Goal: Information Seeking & Learning: Learn about a topic

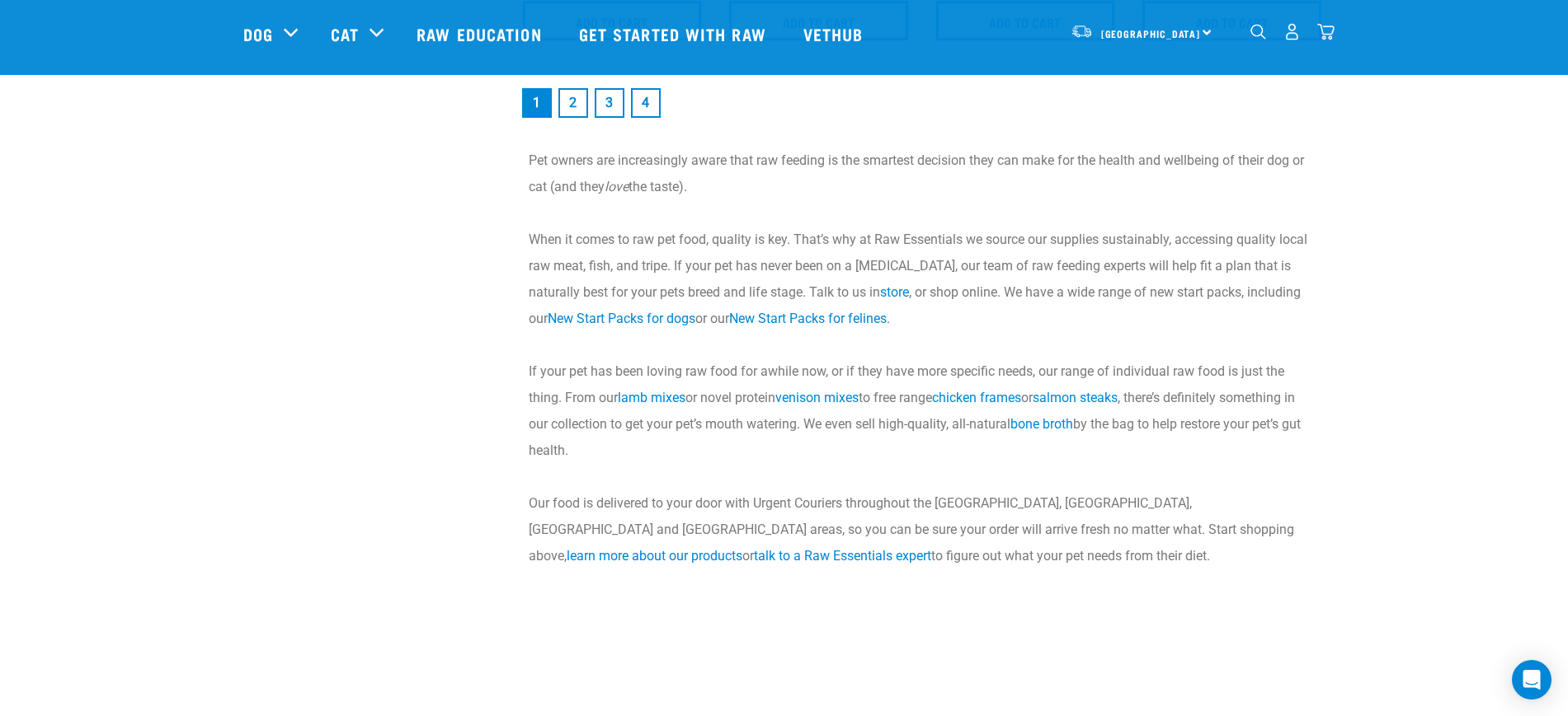
scroll to position [2492, 0]
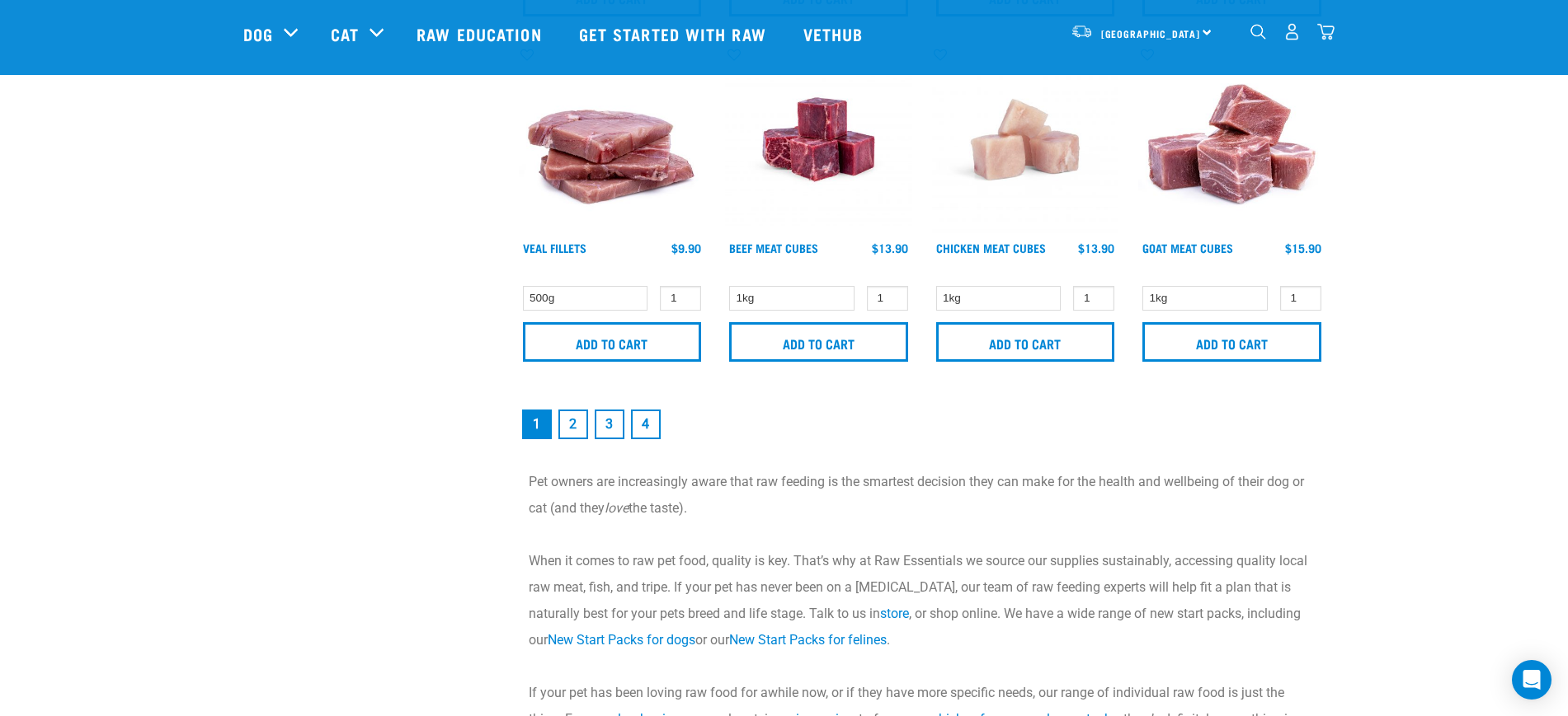
click at [612, 424] on link "3" at bounding box center [610, 425] width 30 height 30
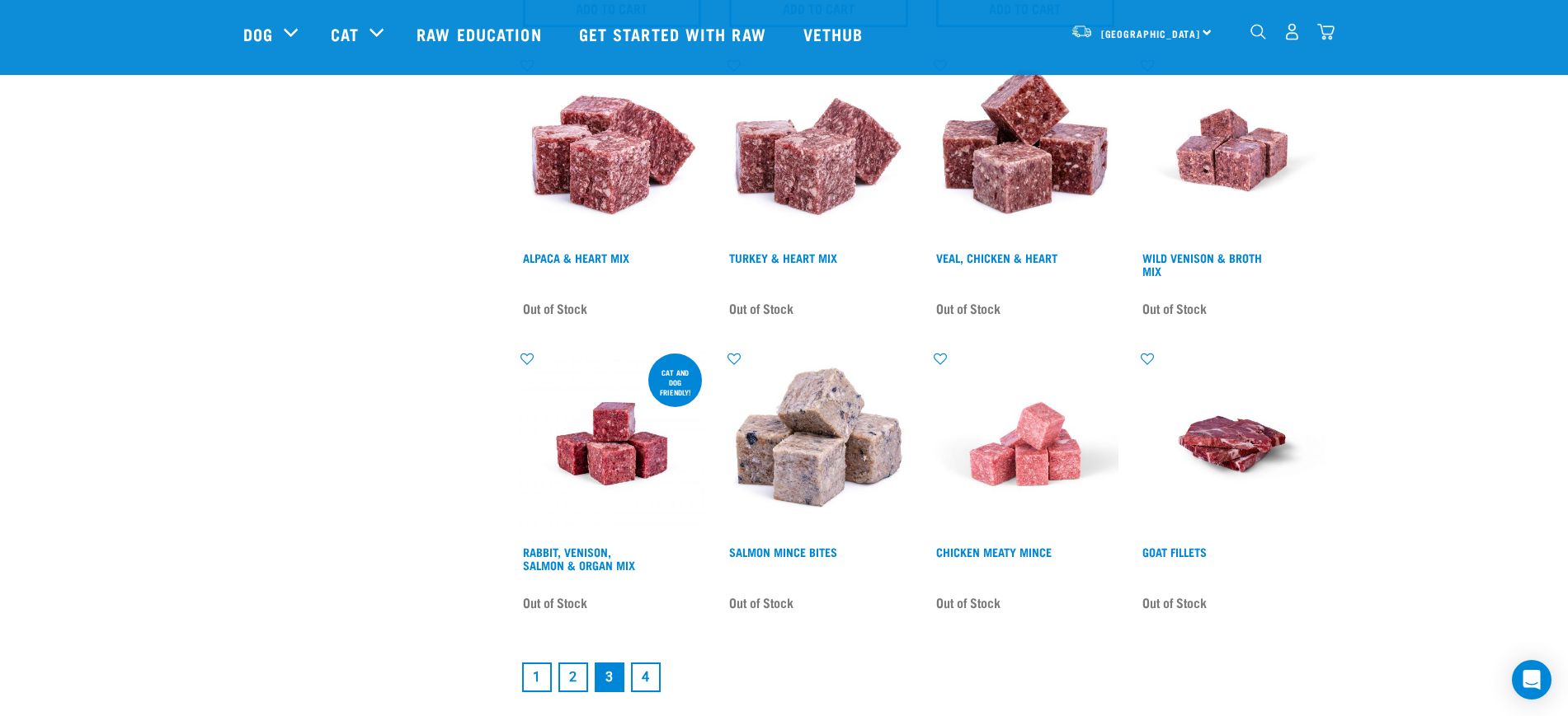
scroll to position [2164, 0]
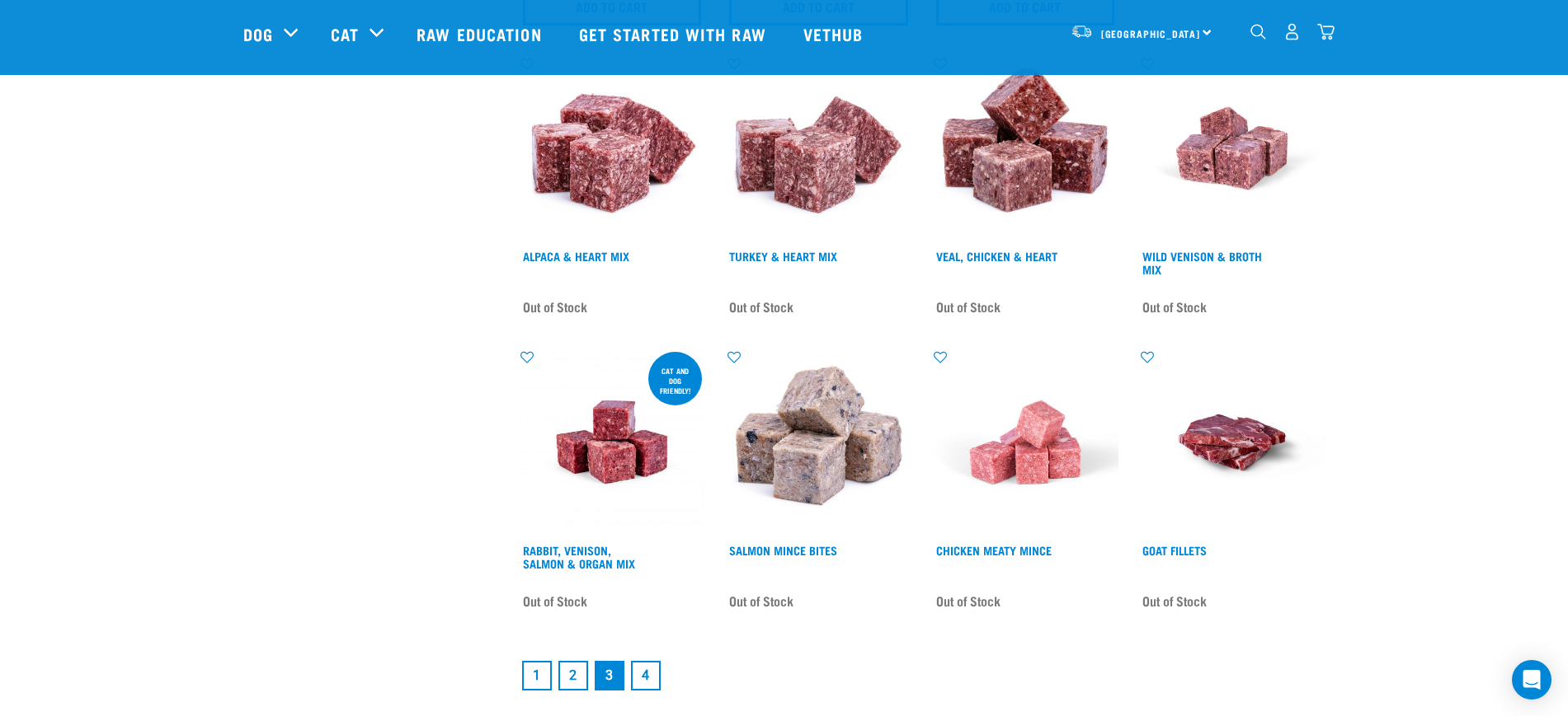
click at [581, 664] on link "2" at bounding box center [573, 676] width 30 height 30
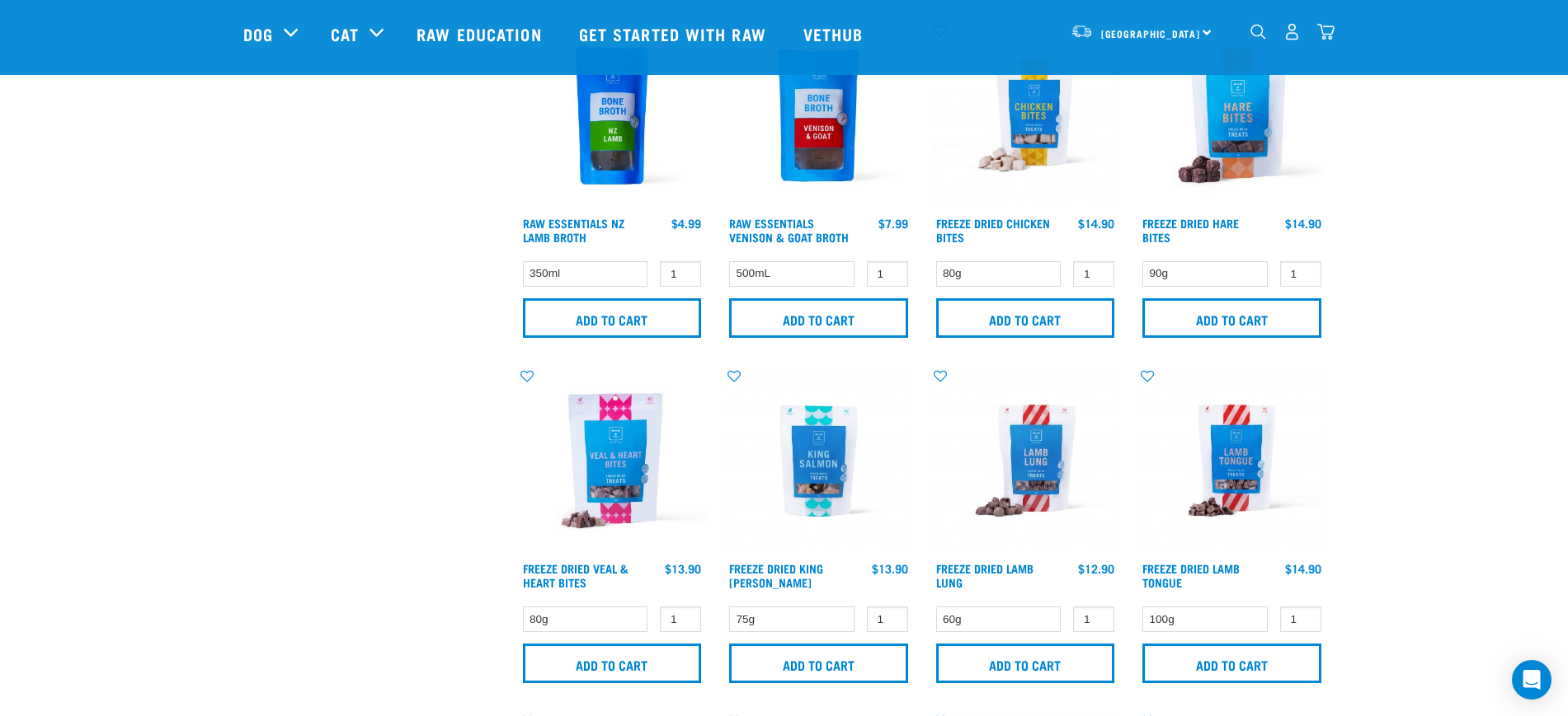
scroll to position [1134, 0]
click at [1206, 29] on div "North Island North Island South Island" at bounding box center [1141, 31] width 162 height 37
click at [1116, 110] on link "[GEOGRAPHIC_DATA]" at bounding box center [1139, 114] width 158 height 36
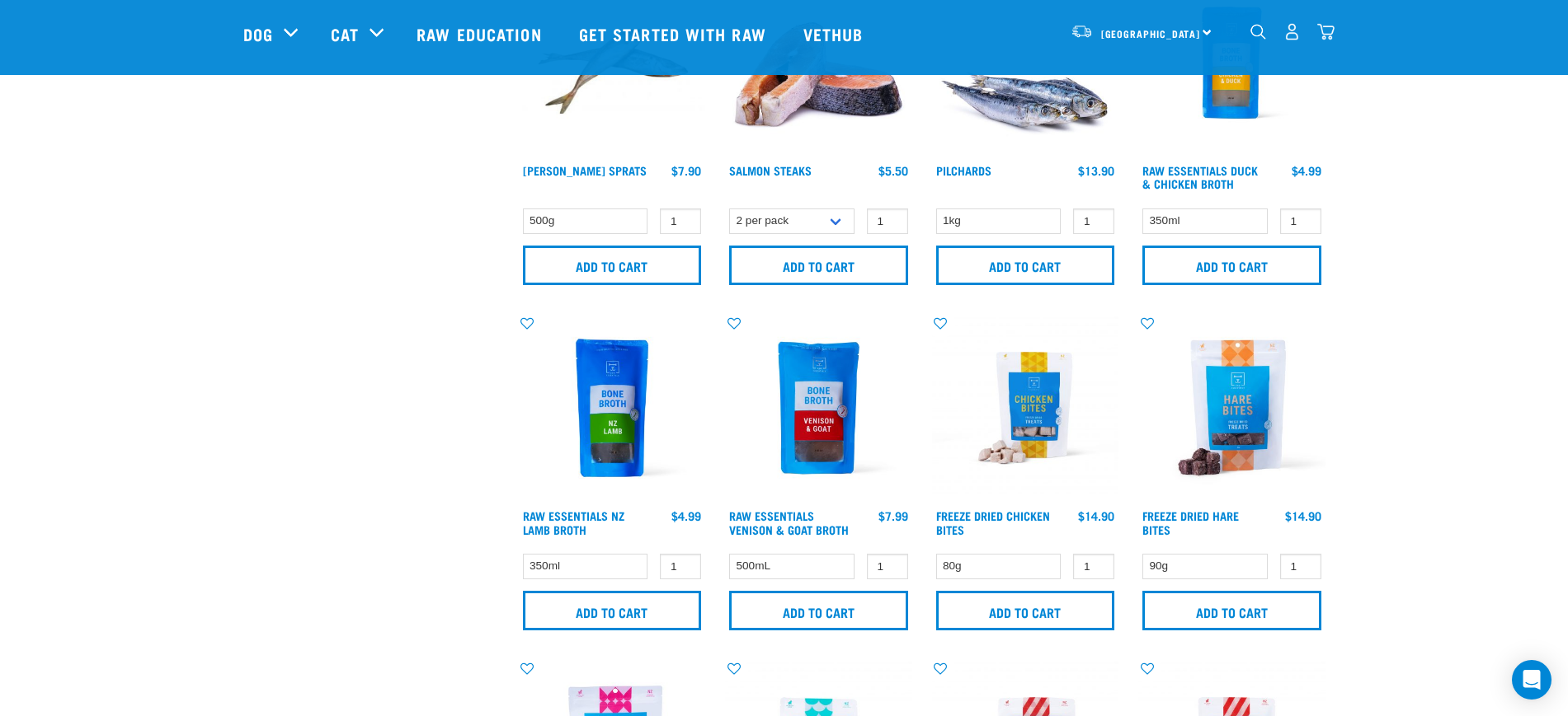
scroll to position [824, 0]
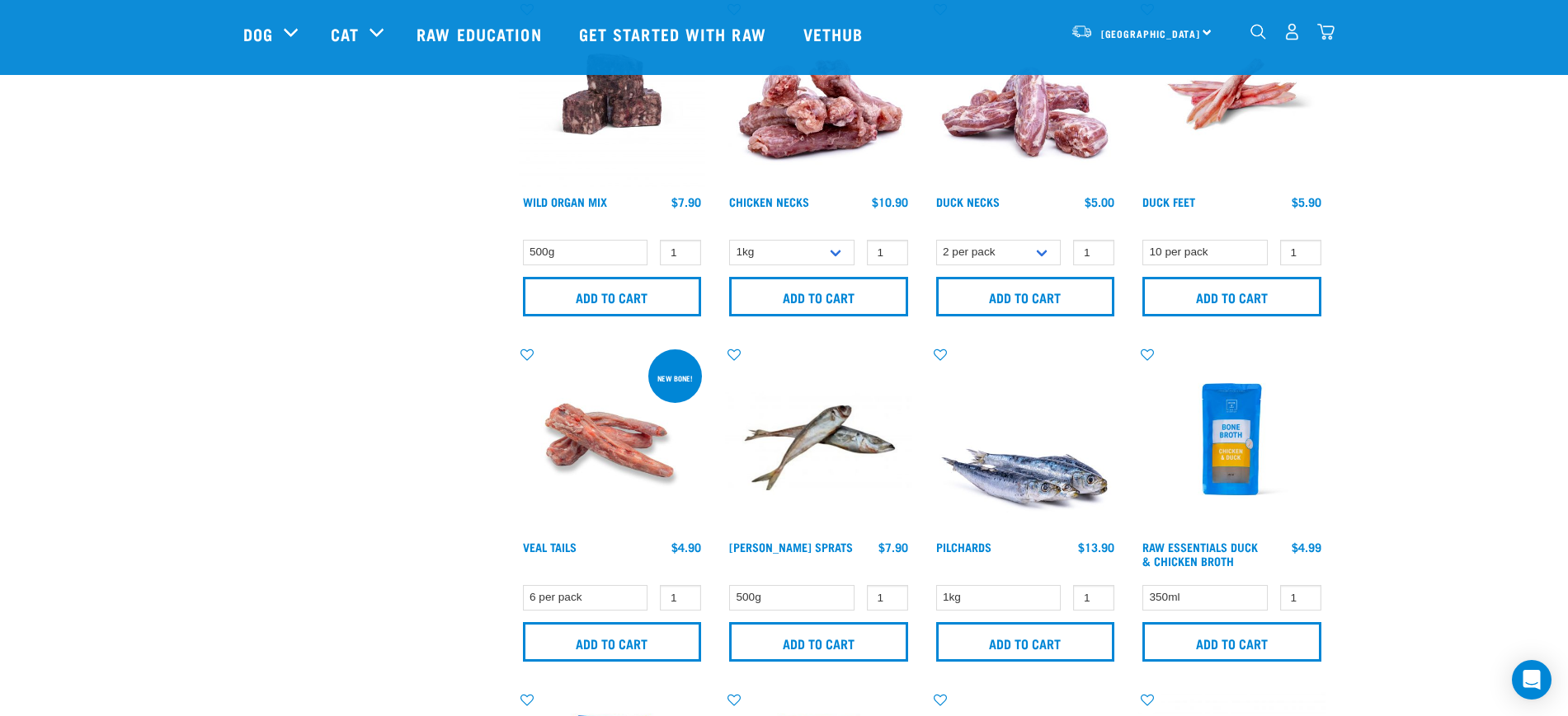
scroll to position [1255, 0]
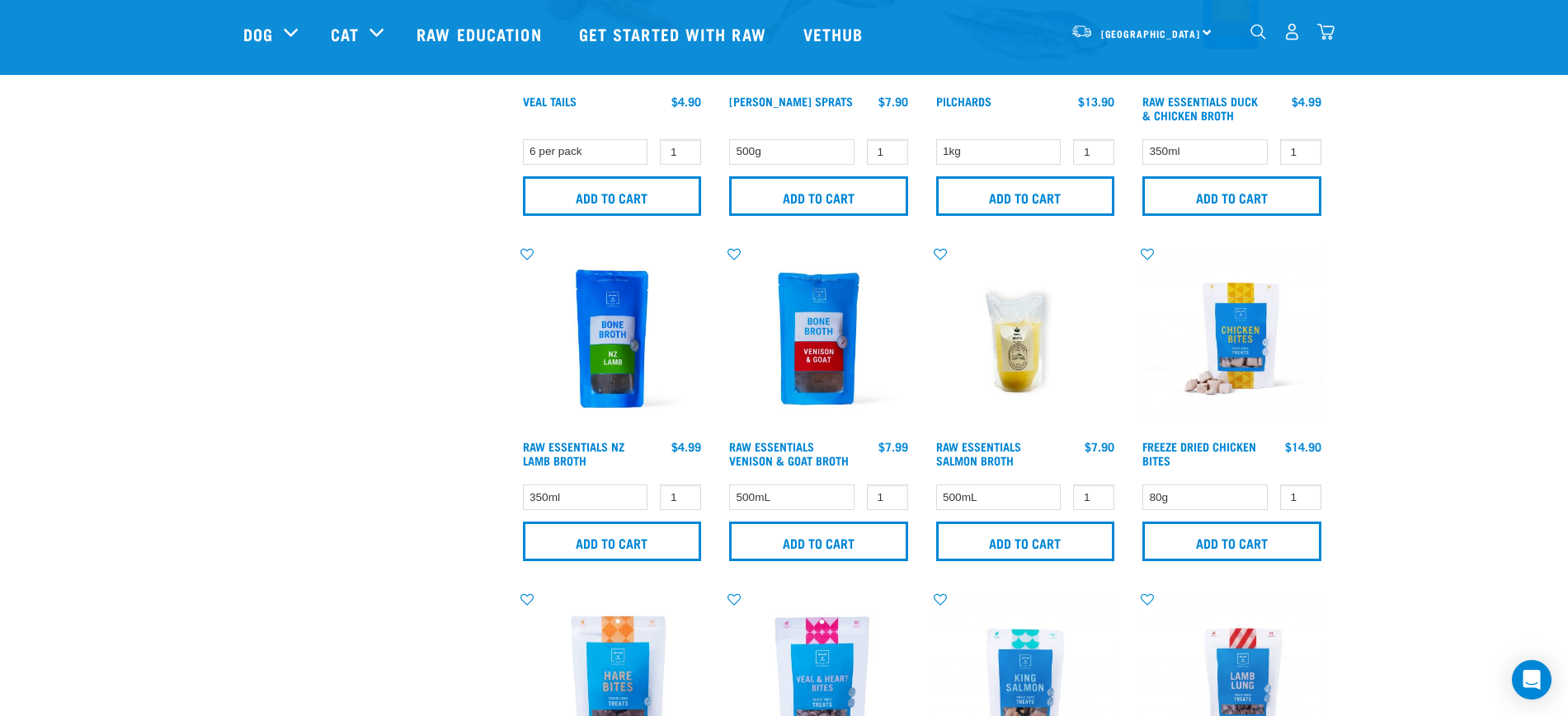
click at [1022, 347] on img at bounding box center [1026, 339] width 187 height 187
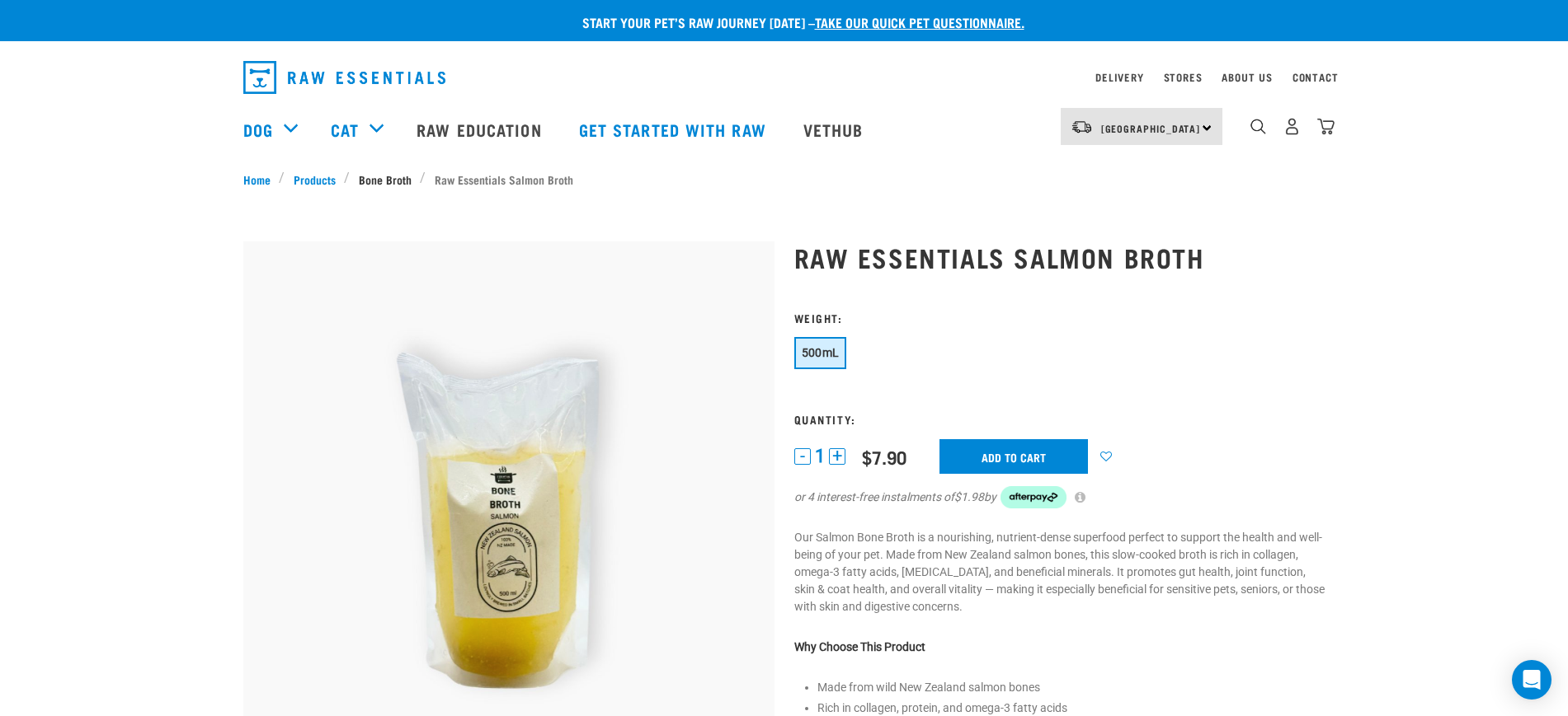
drag, startPoint x: 0, startPoint y: 0, endPoint x: 366, endPoint y: 178, distance: 407.0
click at [366, 178] on link "Bone Broth" at bounding box center [385, 179] width 70 height 17
